Goal: Complete application form

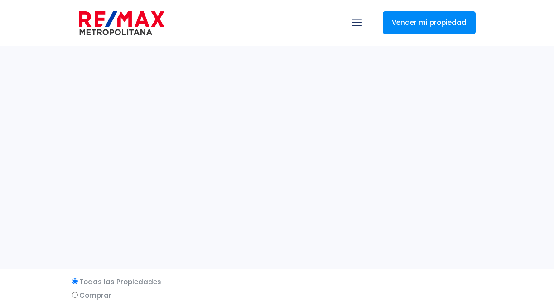
select select
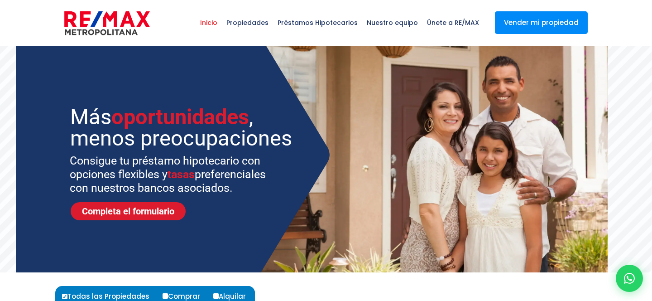
click at [553, 274] on div at bounding box center [630, 278] width 30 height 30
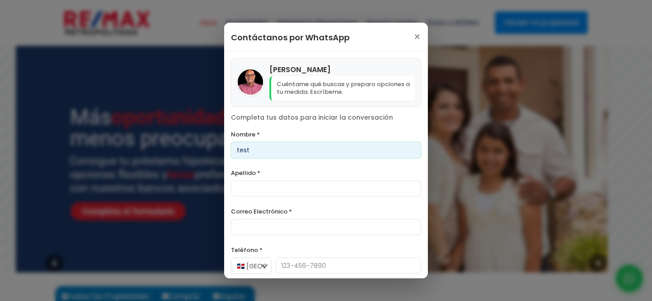
type input "test"
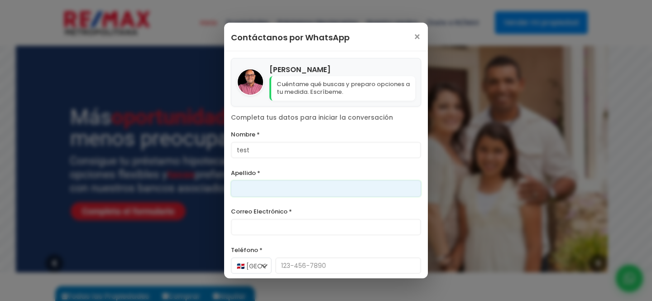
click at [280, 184] on input "Apellido *" at bounding box center [326, 188] width 190 height 16
type input "test"
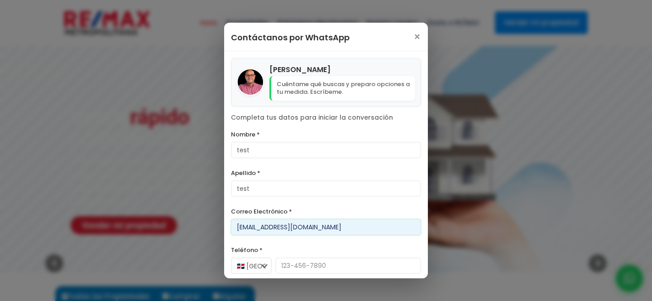
scroll to position [38, 0]
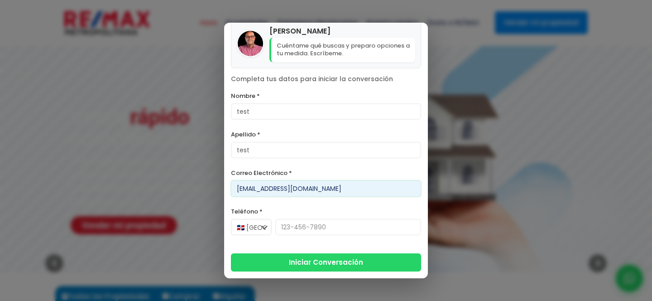
type input "[EMAIL_ADDRESS][DOMAIN_NAME]"
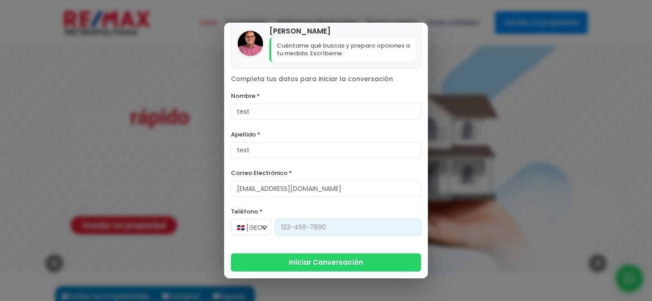
click at [290, 226] on input "Teléfono *" at bounding box center [348, 227] width 146 height 16
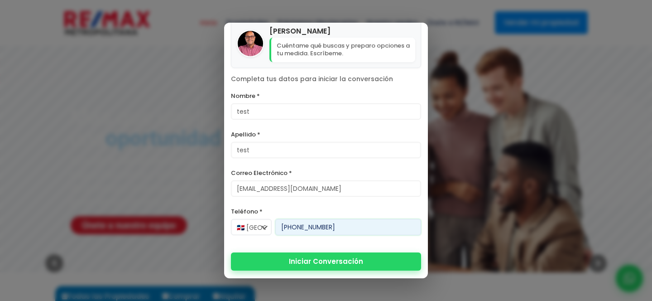
type input "[PHONE_NUMBER]"
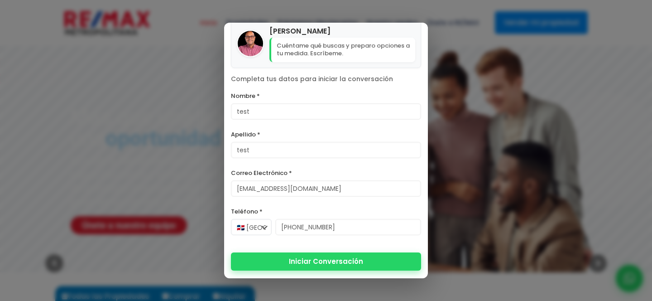
click at [323, 260] on button "Iniciar Conversación" at bounding box center [326, 261] width 190 height 18
